Goal: Information Seeking & Learning: Learn about a topic

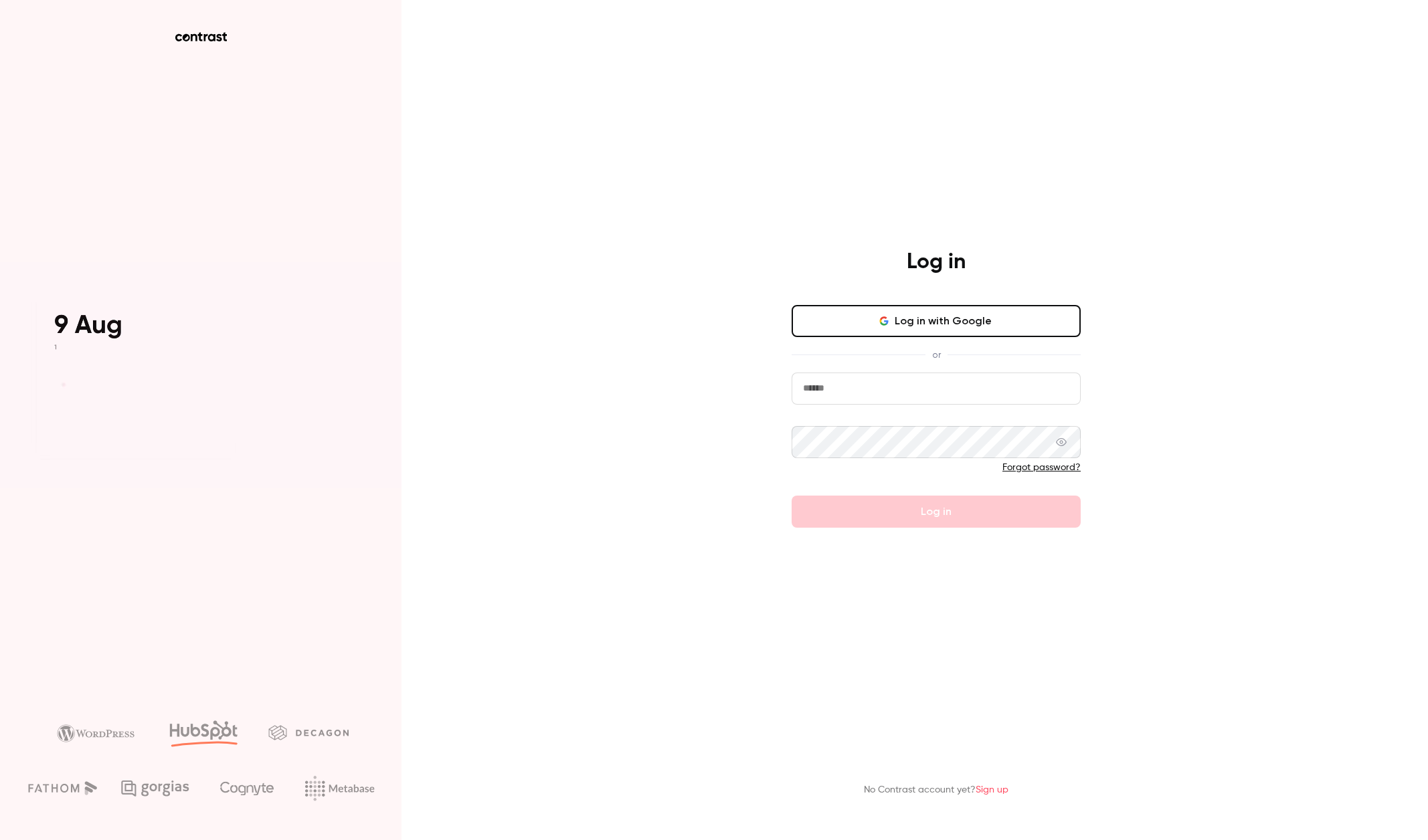
click at [940, 384] on input "email" at bounding box center [936, 389] width 289 height 32
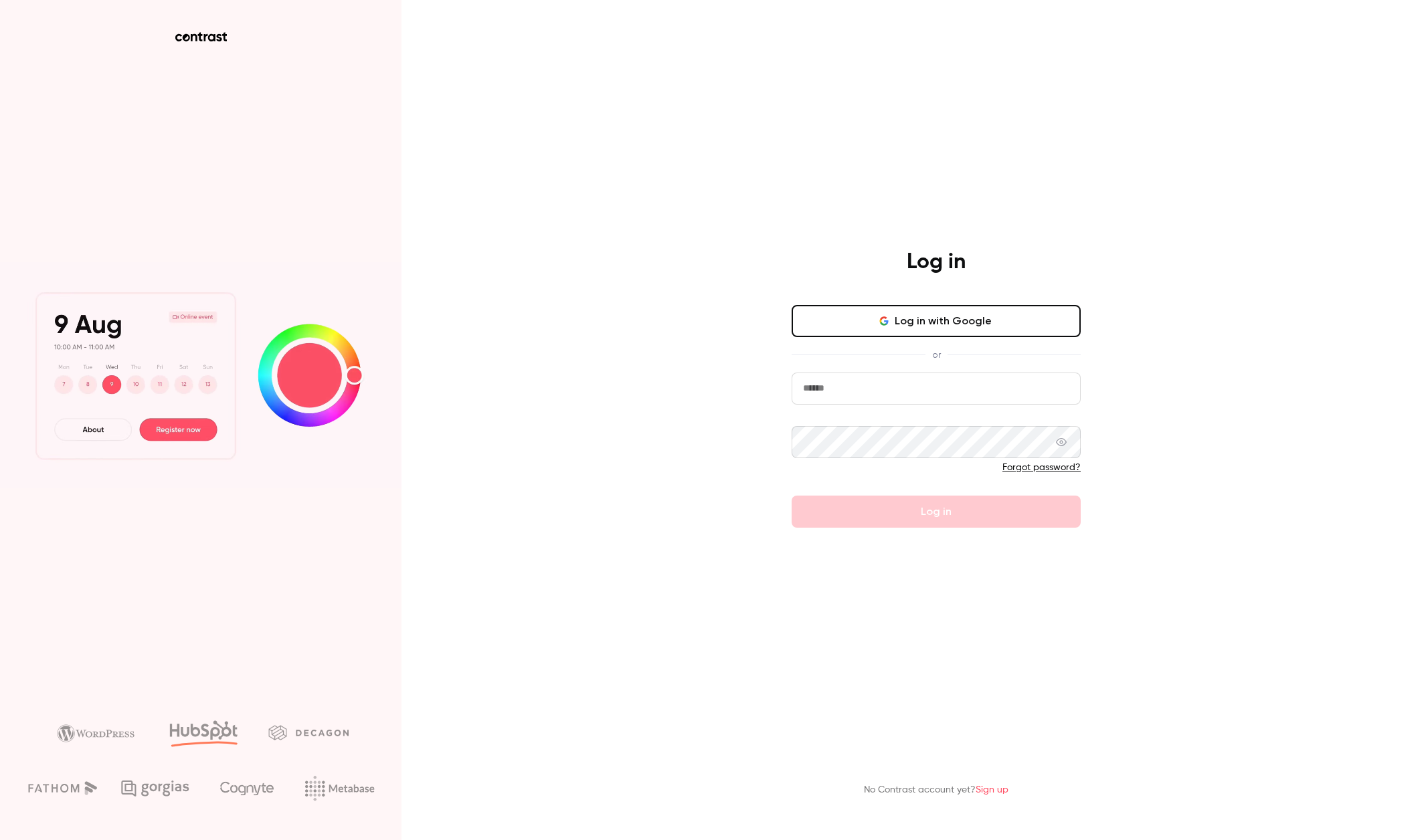
type input "**********"
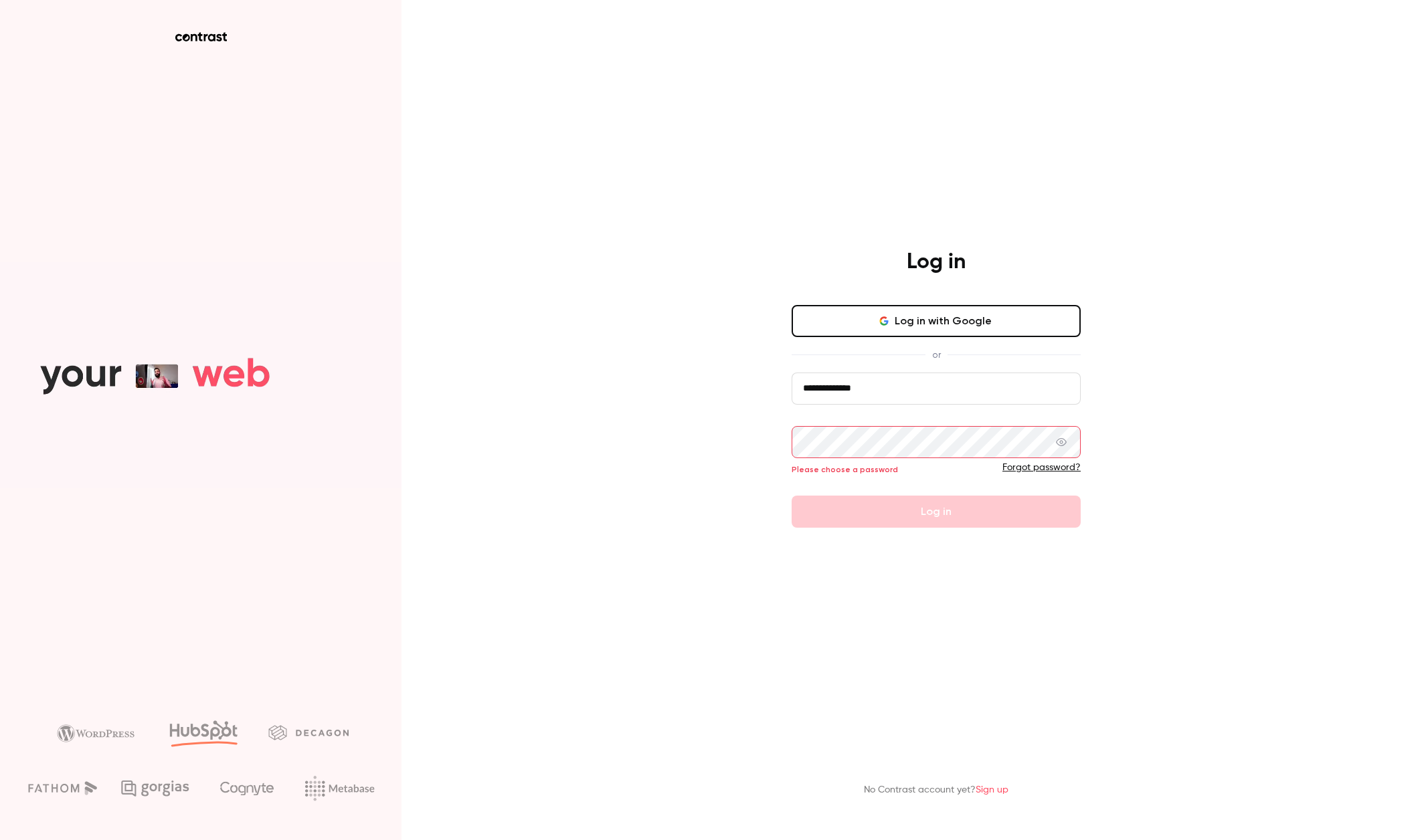
click at [961, 331] on button "Log in with Google" at bounding box center [936, 321] width 289 height 32
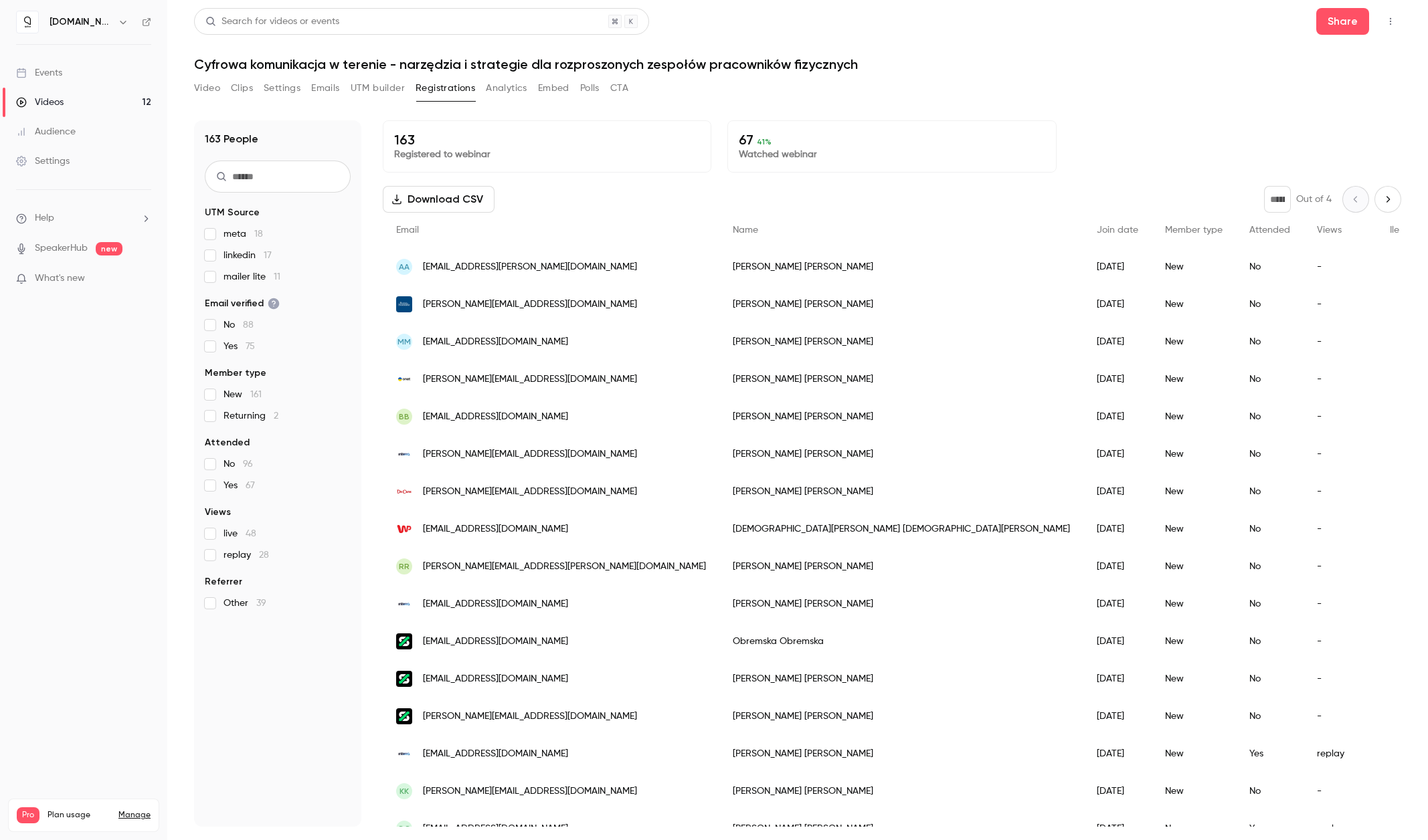
click at [65, 78] on link "Events" at bounding box center [83, 73] width 168 height 30
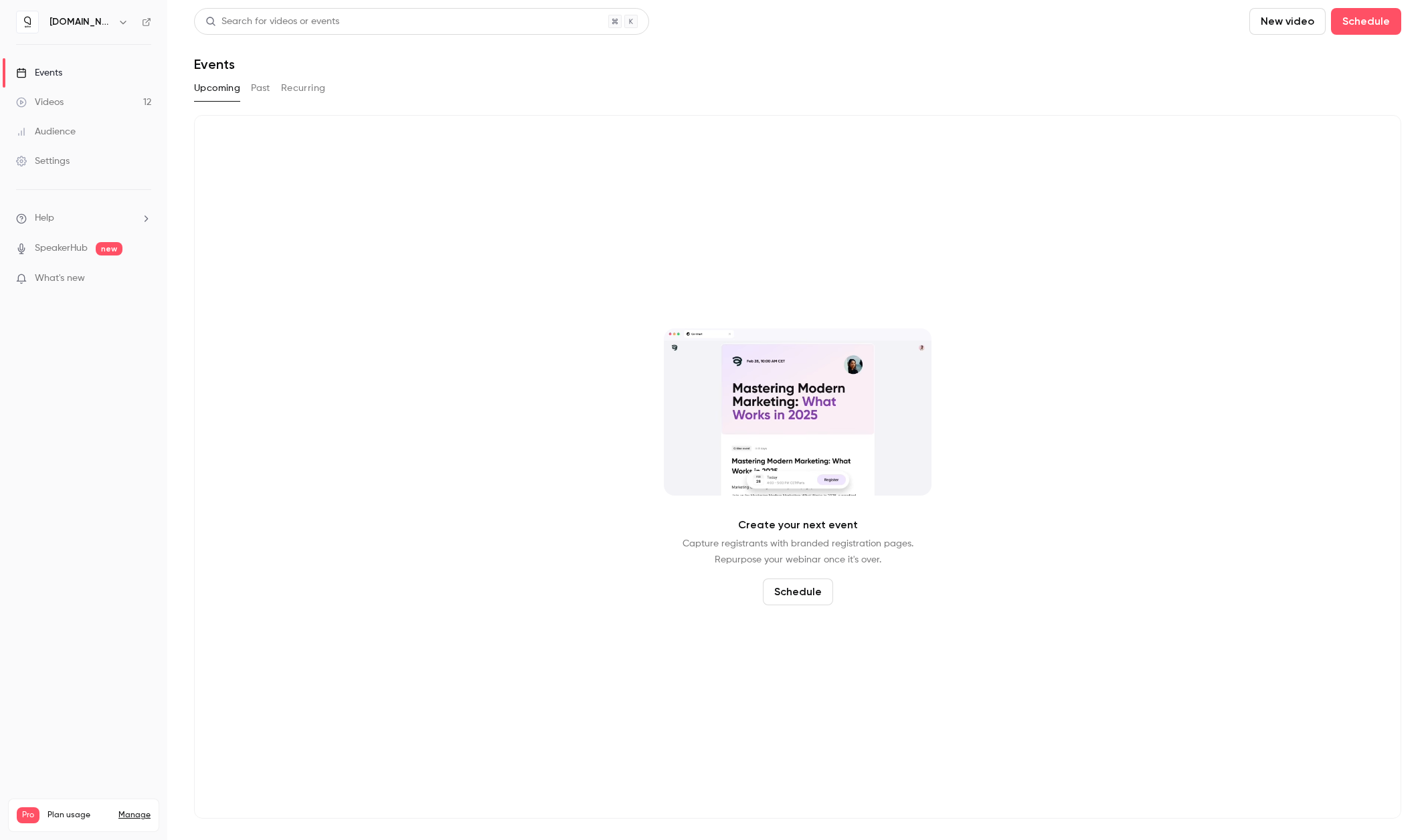
click at [268, 87] on button "Past" at bounding box center [260, 88] width 20 height 22
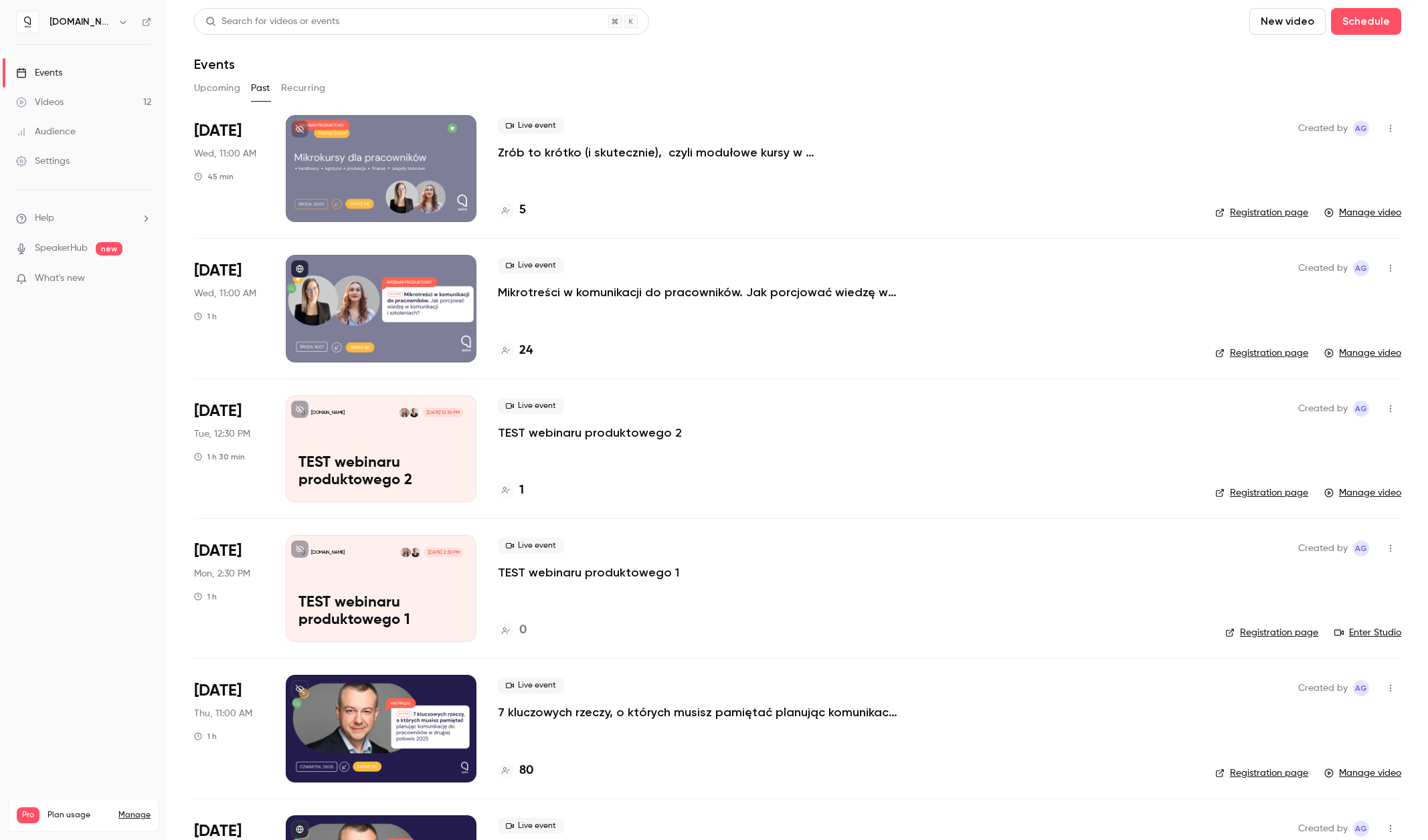
click at [298, 88] on button "Recurring" at bounding box center [303, 88] width 45 height 22
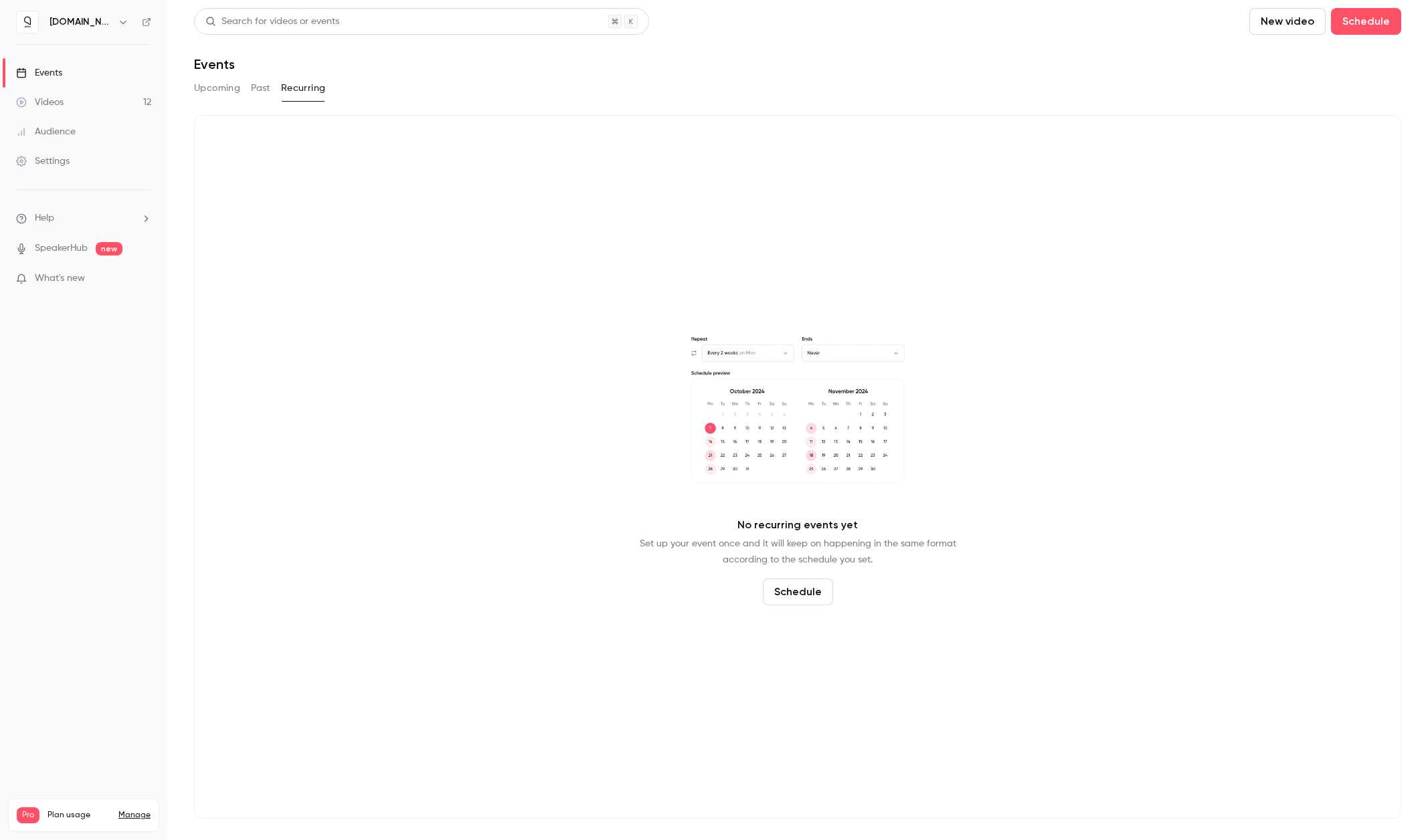
click at [215, 86] on button "Upcoming" at bounding box center [217, 88] width 46 height 22
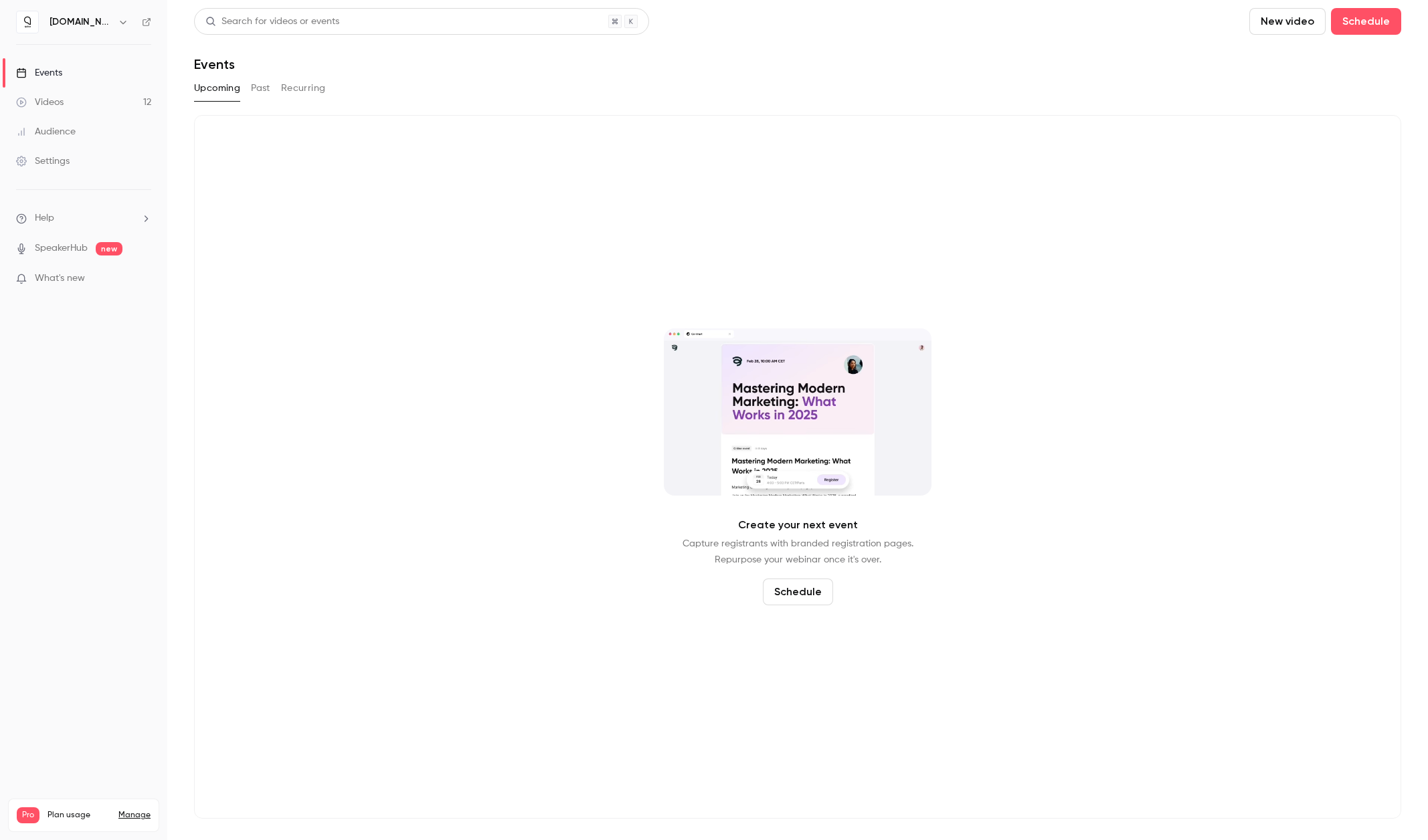
click at [264, 91] on button "Past" at bounding box center [260, 88] width 20 height 22
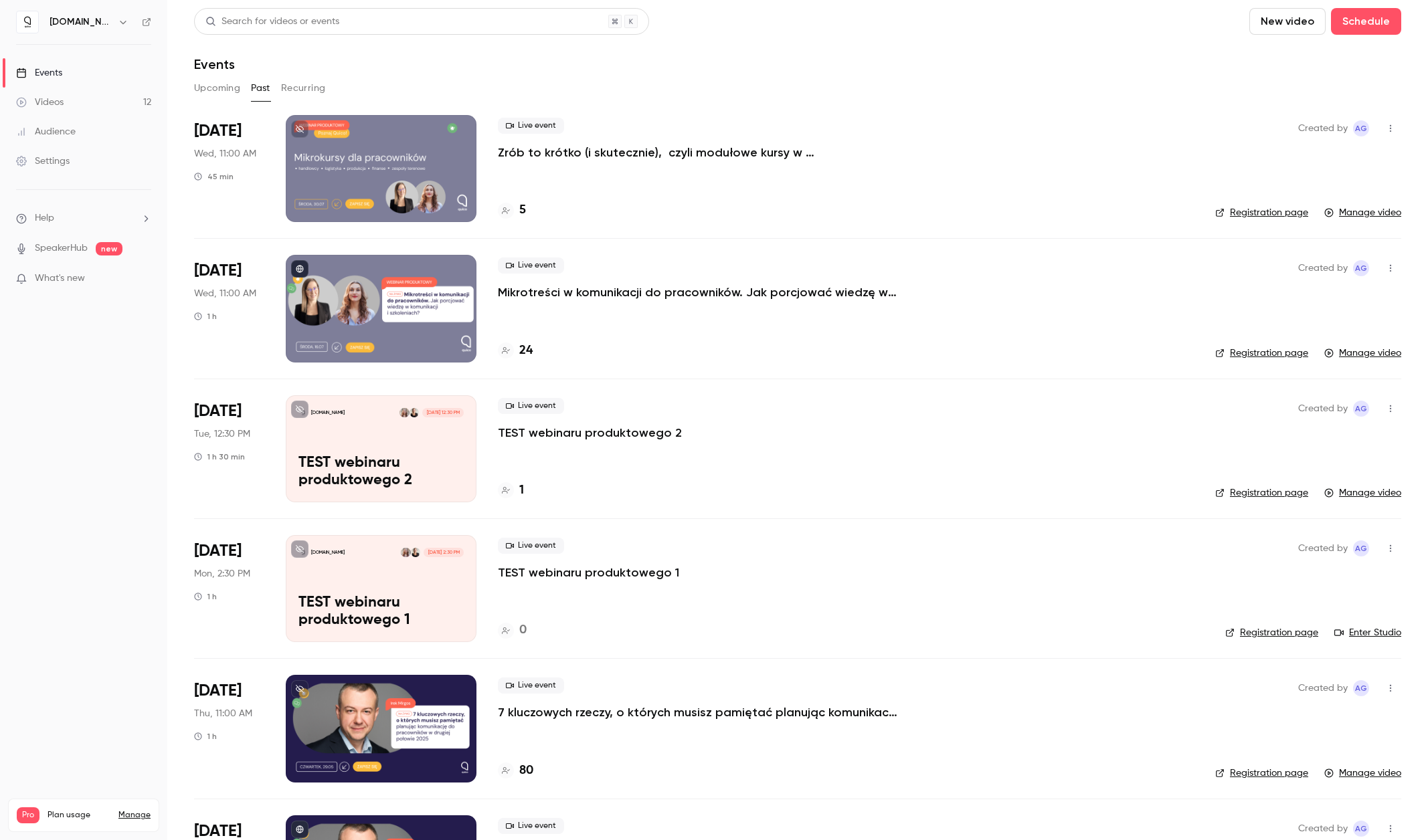
click at [211, 87] on button "Upcoming" at bounding box center [217, 88] width 46 height 22
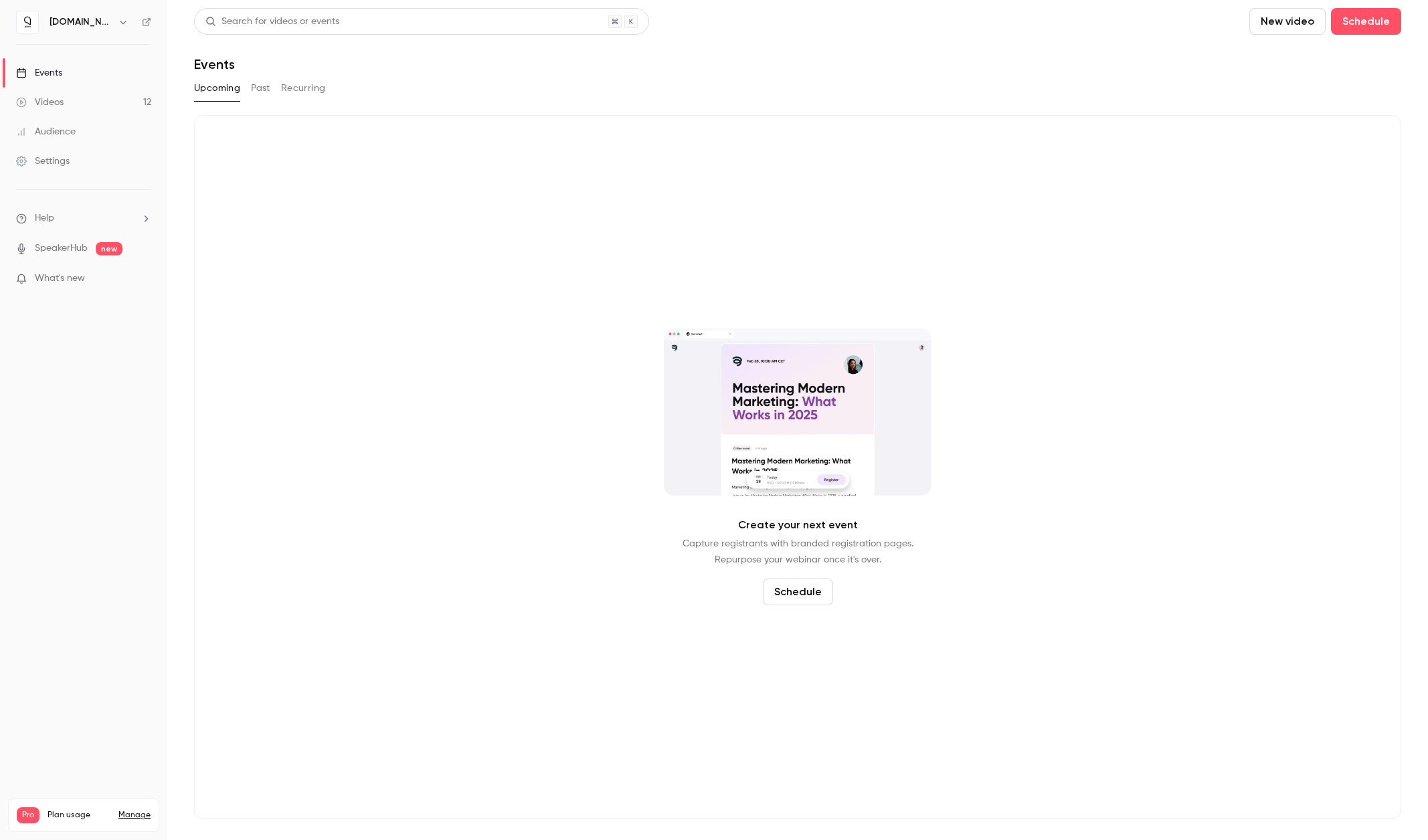
click at [262, 92] on button "Past" at bounding box center [260, 88] width 20 height 22
